Goal: Check status

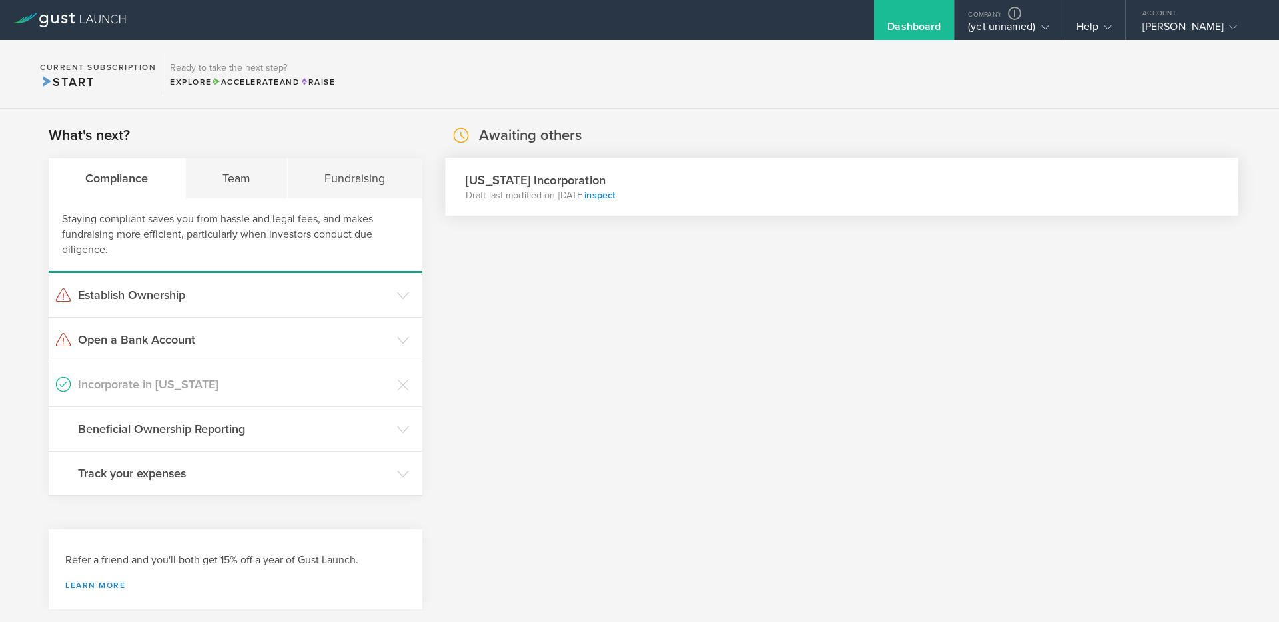
click at [725, 192] on div "Delaware Incorporation Draft last modified on Sep 30, 2025 inspect" at bounding box center [841, 187] width 793 height 58
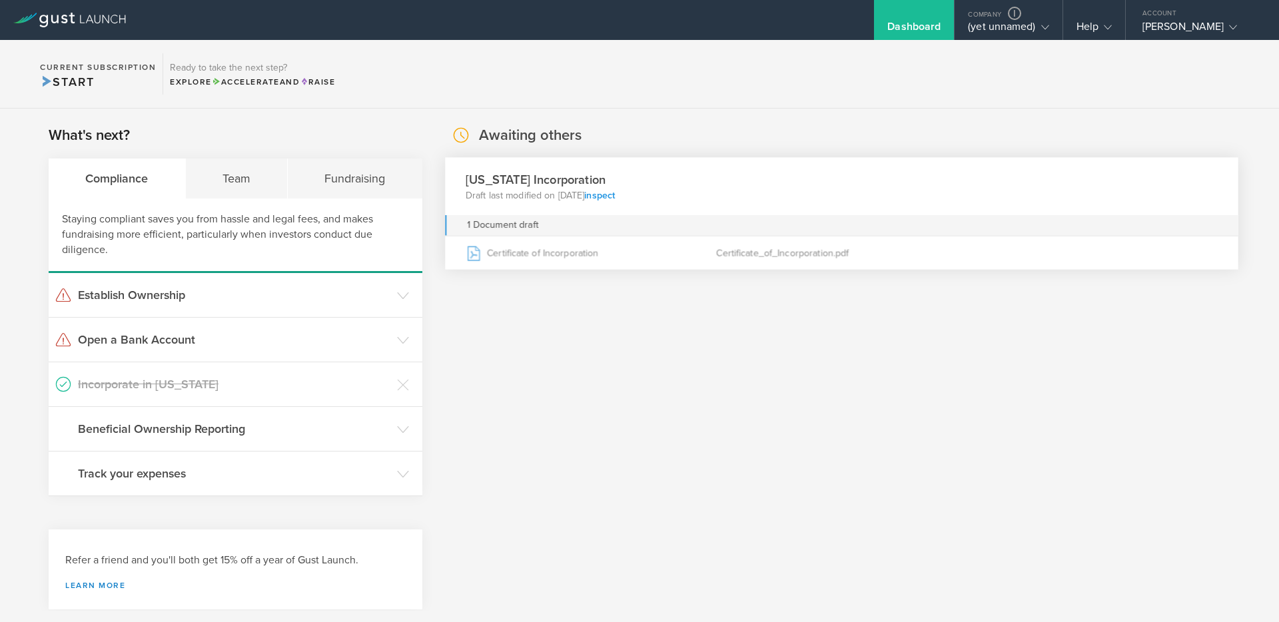
click at [615, 194] on link "inspect" at bounding box center [599, 194] width 31 height 11
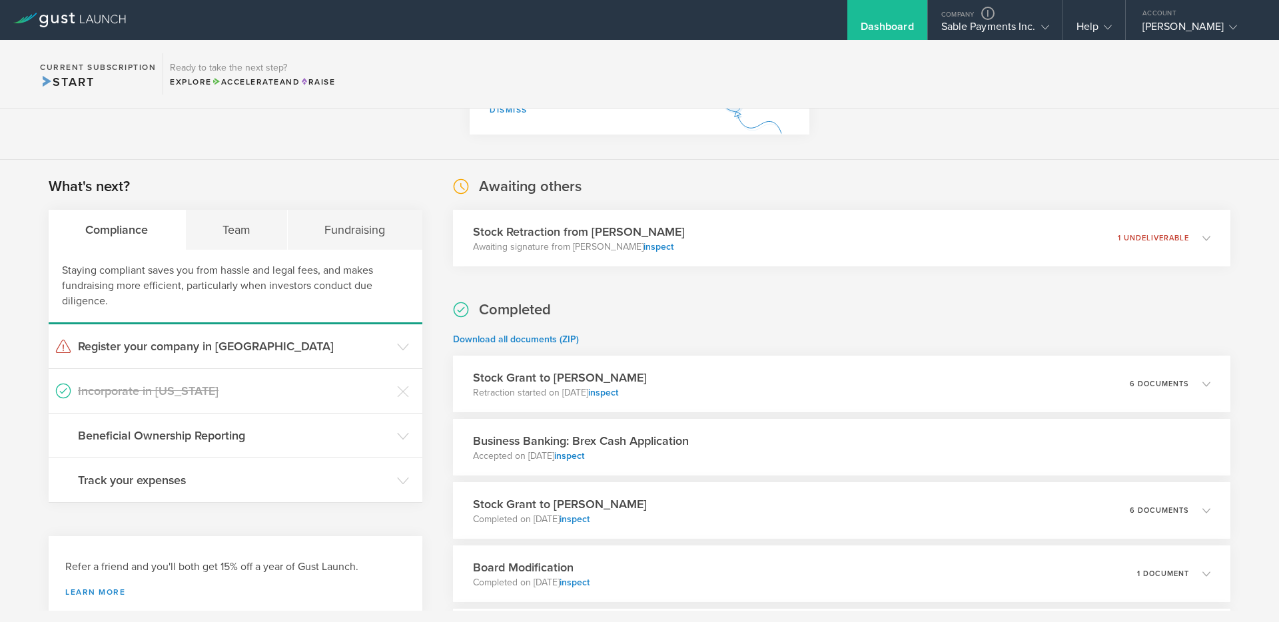
scroll to position [154, 0]
click at [683, 241] on div "Stock Retraction from [PERSON_NAME] Awaiting signature from [PERSON_NAME] inspe…" at bounding box center [841, 239] width 793 height 58
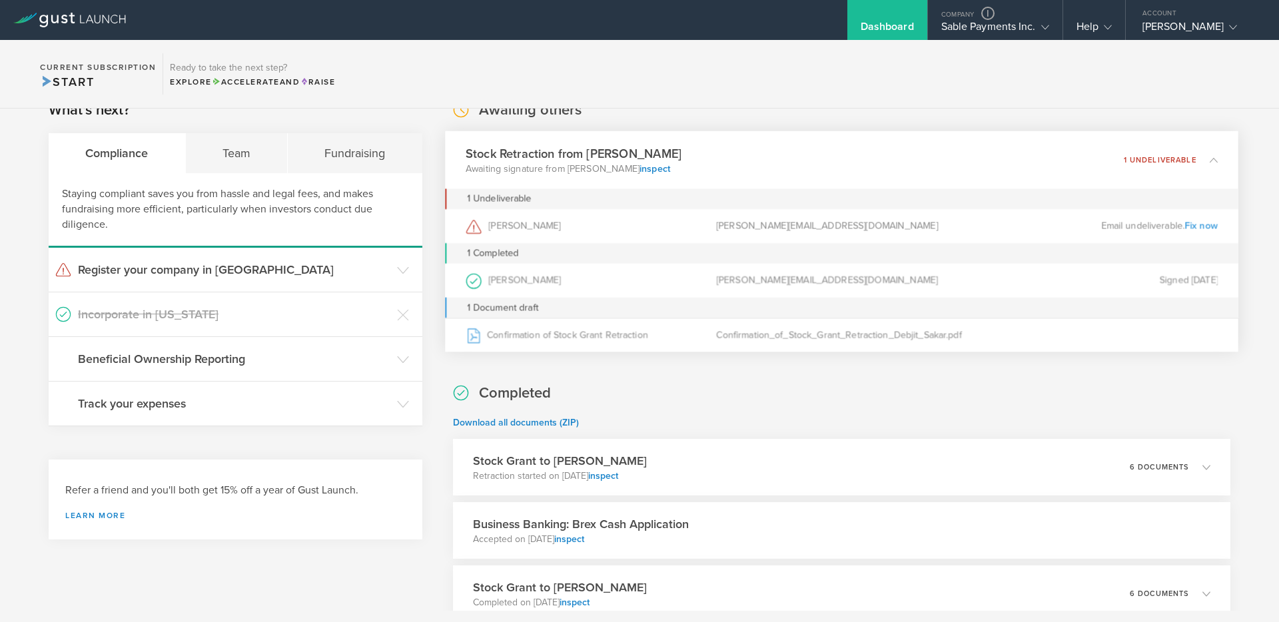
scroll to position [229, 0]
click at [639, 171] on link "inspect" at bounding box center [654, 170] width 31 height 11
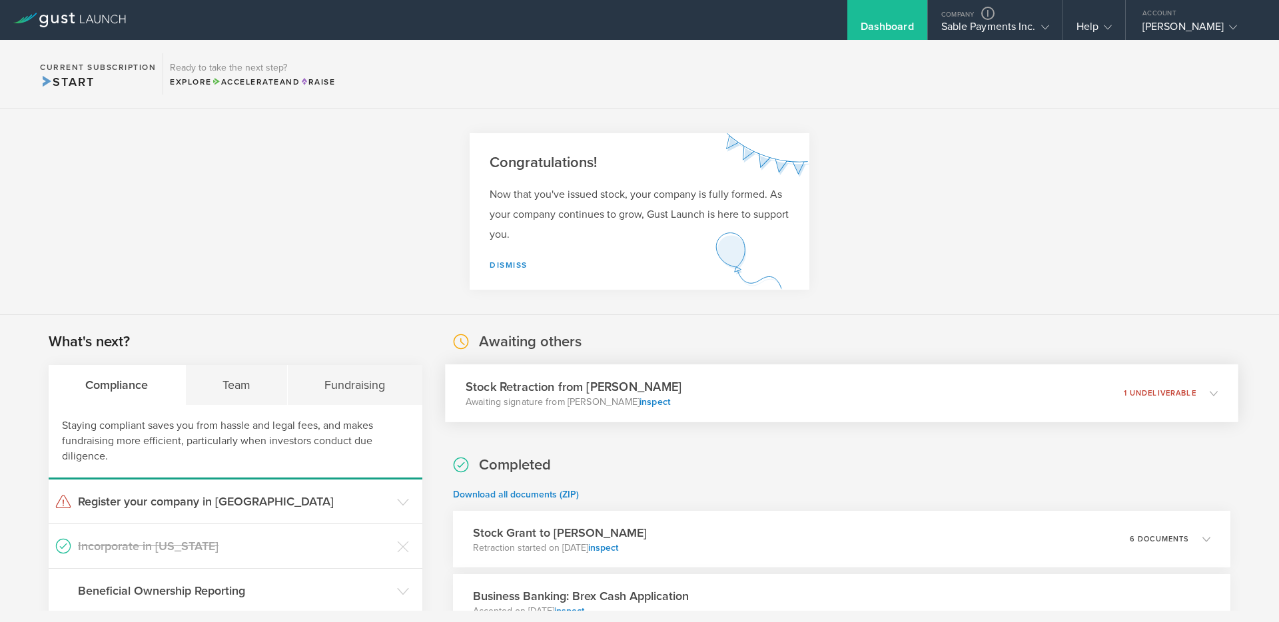
click at [737, 388] on div "Stock Retraction from [PERSON_NAME] Awaiting signature from [PERSON_NAME] inspe…" at bounding box center [841, 393] width 793 height 58
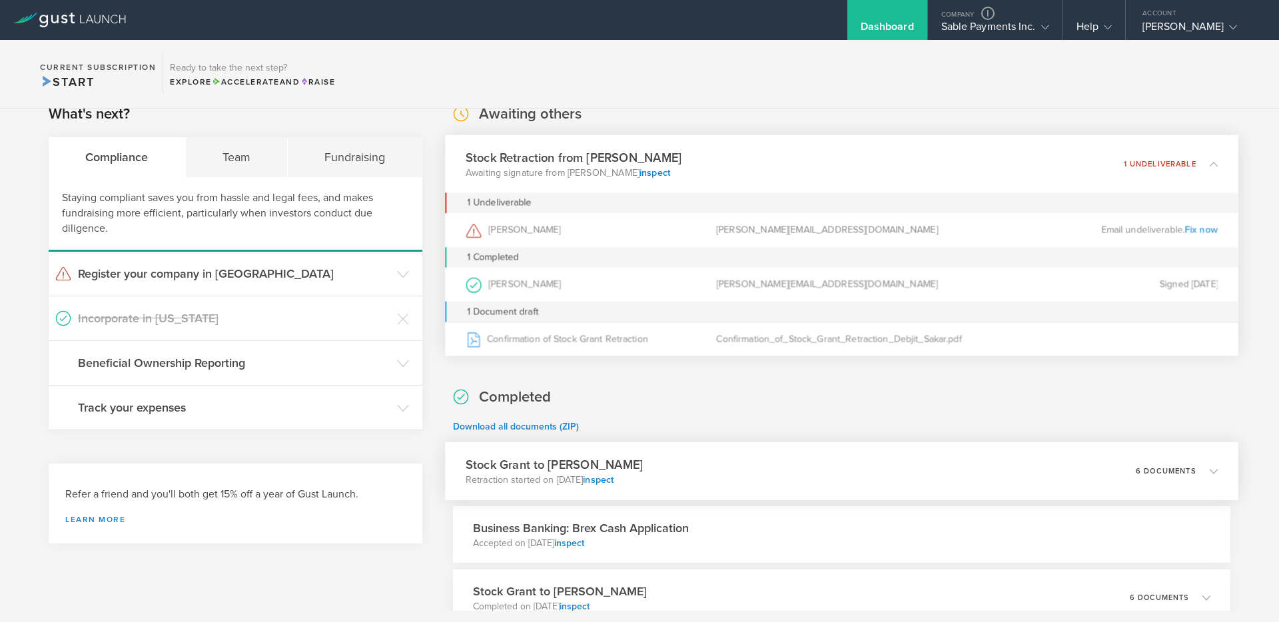
scroll to position [168, 0]
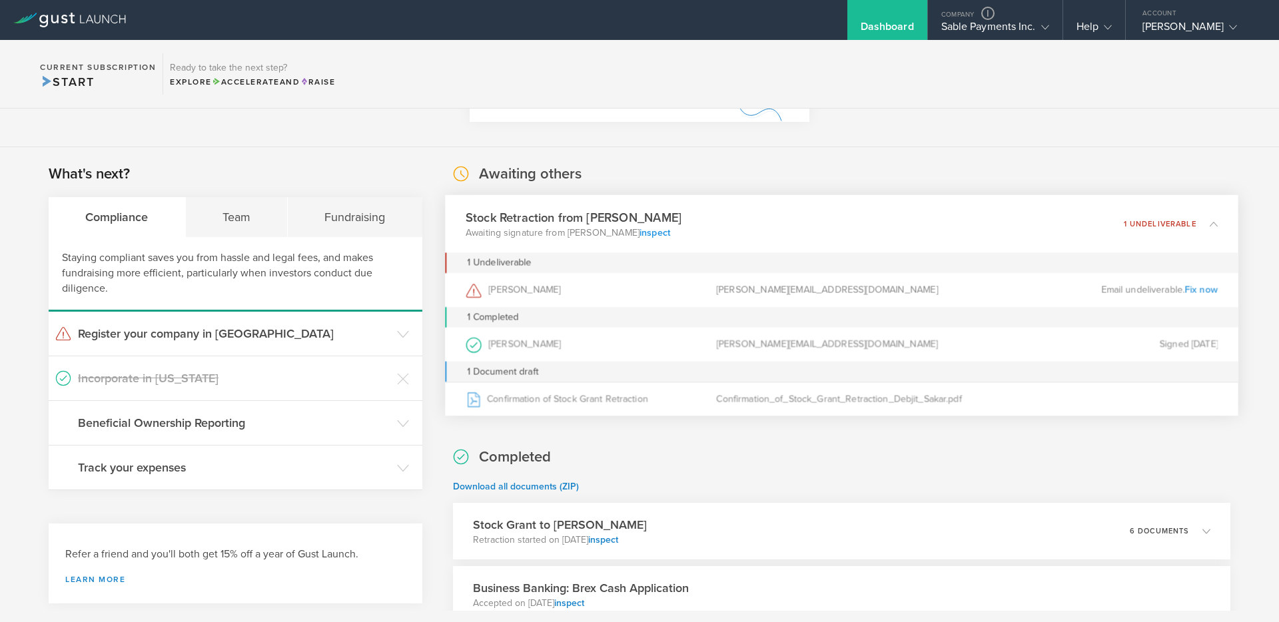
click at [639, 232] on link "inspect" at bounding box center [654, 231] width 31 height 11
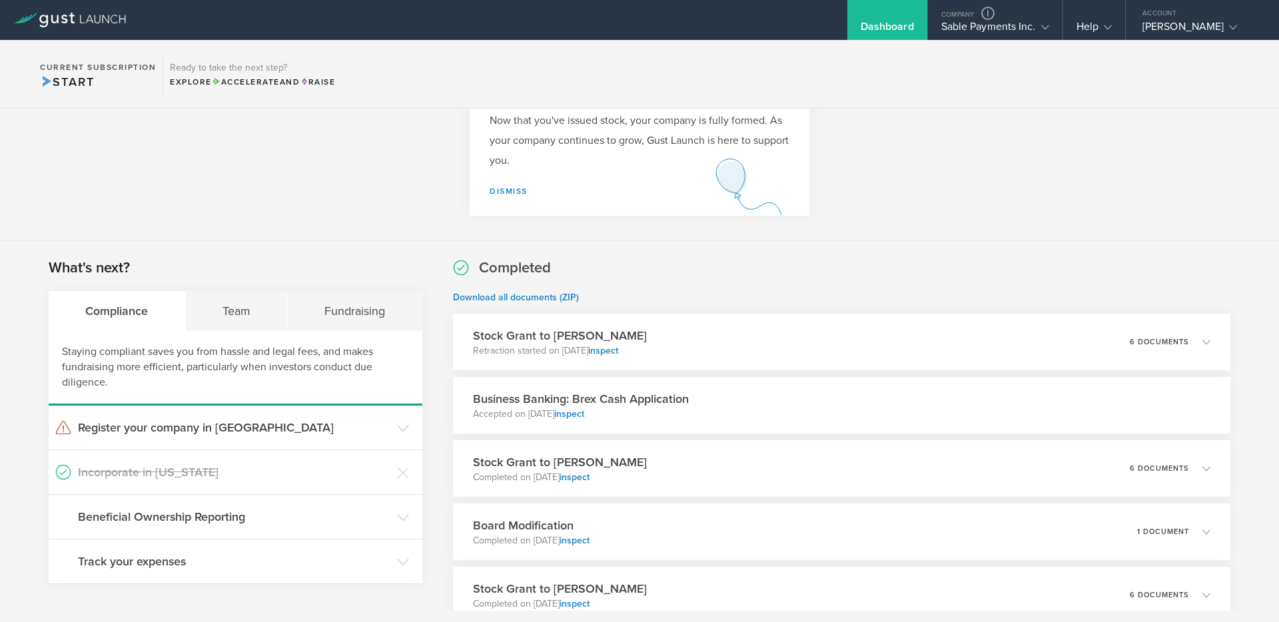
scroll to position [73, 0]
click at [613, 346] on link "inspect" at bounding box center [598, 351] width 31 height 11
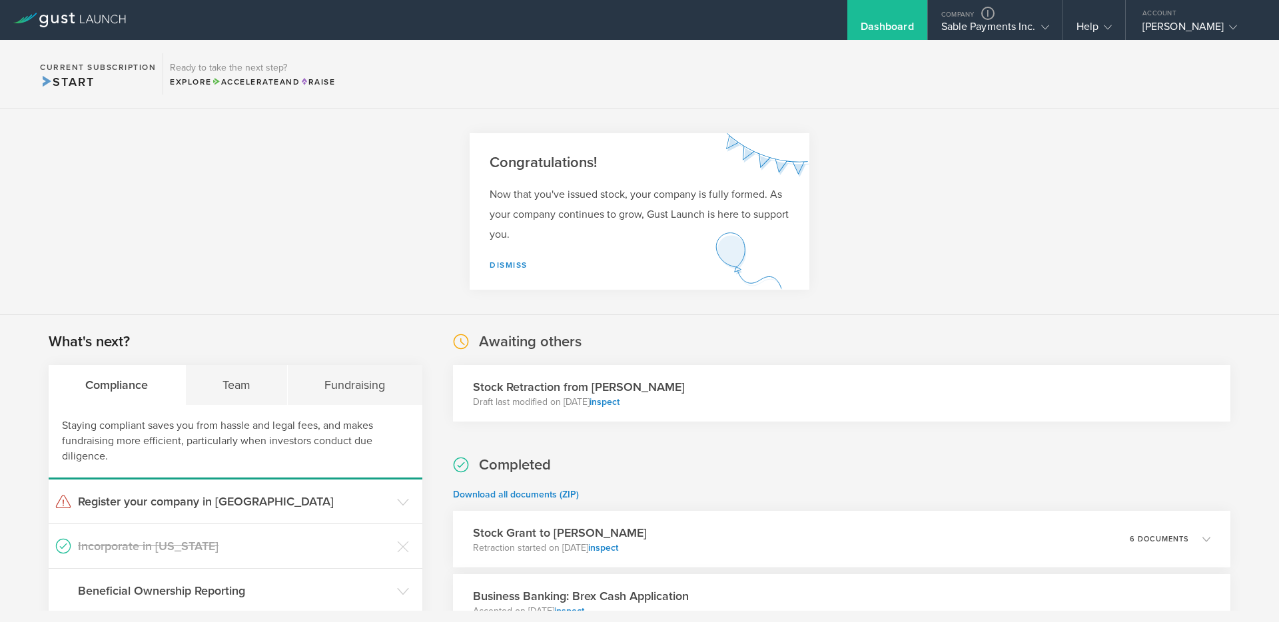
click at [677, 398] on div "Stock Retraction from [PERSON_NAME] Draft last modified on [DATE] inspect" at bounding box center [841, 393] width 777 height 57
